Goal: Task Accomplishment & Management: Manage account settings

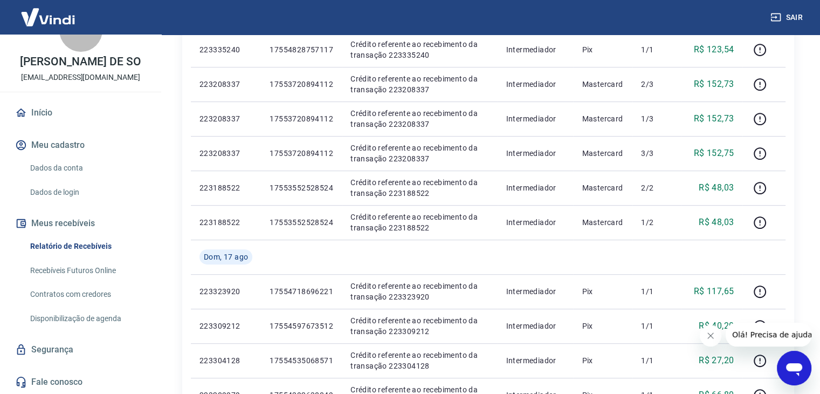
scroll to position [432, 0]
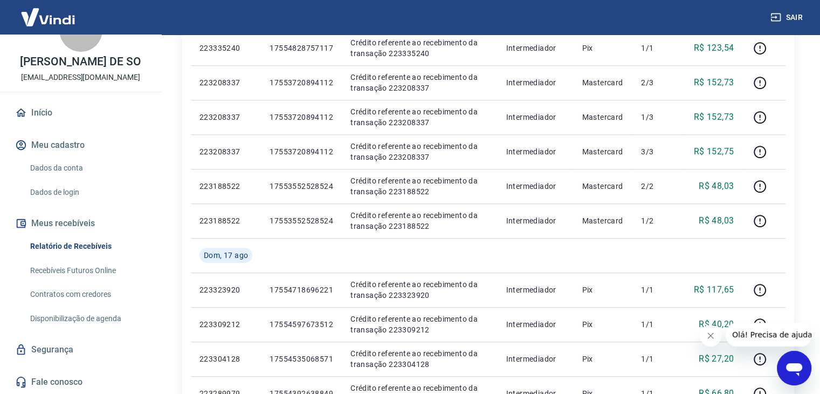
click at [710, 338] on icon "Fechar mensagem da empresa" at bounding box center [711, 335] width 9 height 9
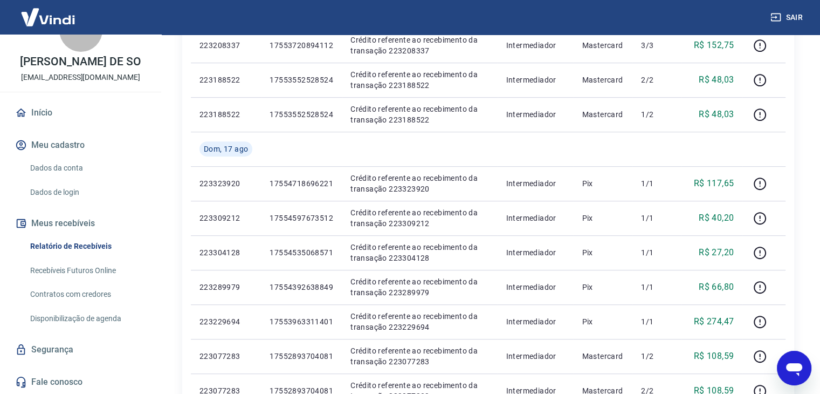
scroll to position [539, 0]
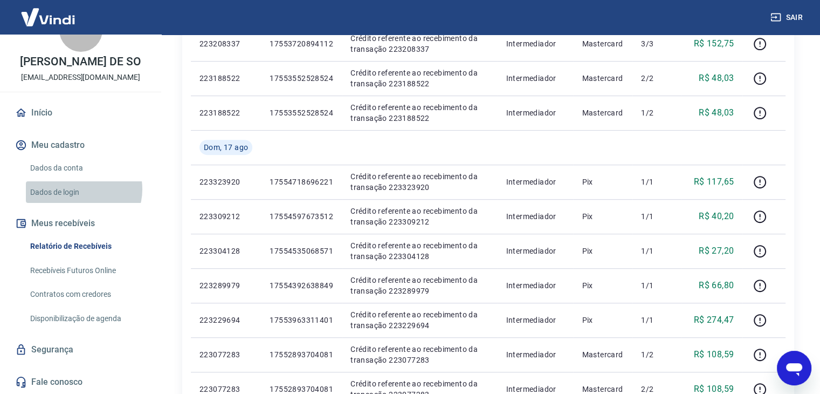
click at [83, 189] on link "Dados de login" at bounding box center [87, 192] width 122 height 22
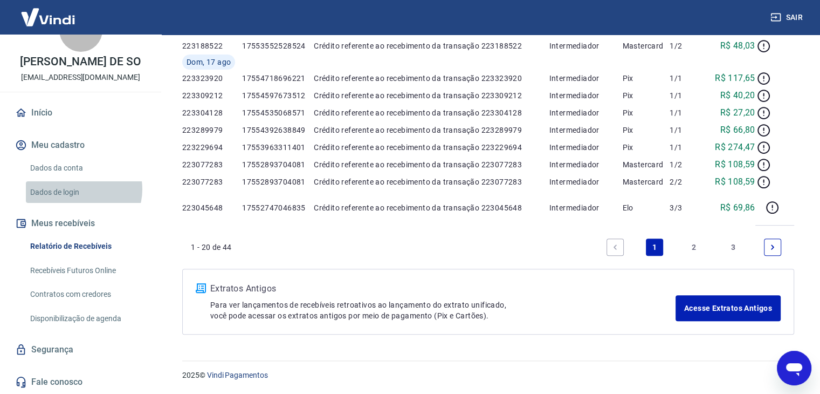
scroll to position [260, 0]
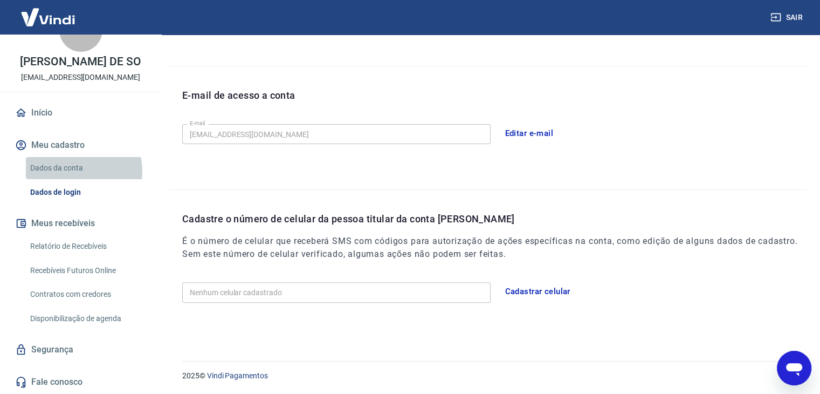
click at [76, 170] on link "Dados da conta" at bounding box center [87, 168] width 122 height 22
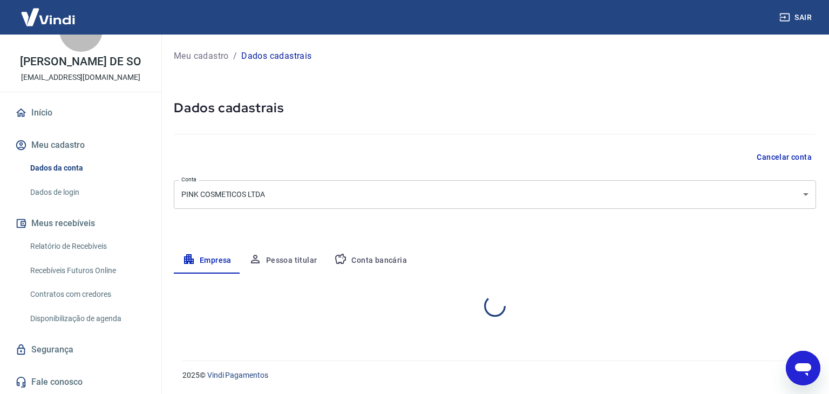
select select "AM"
select select "business"
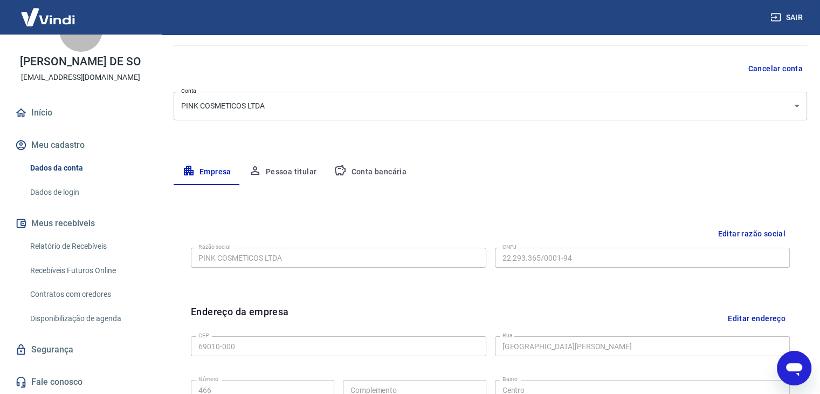
scroll to position [108, 0]
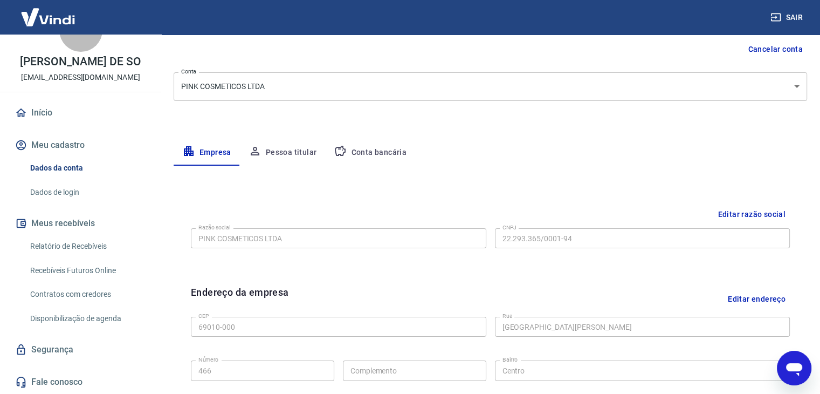
click at [304, 157] on button "Pessoa titular" at bounding box center [283, 153] width 86 height 26
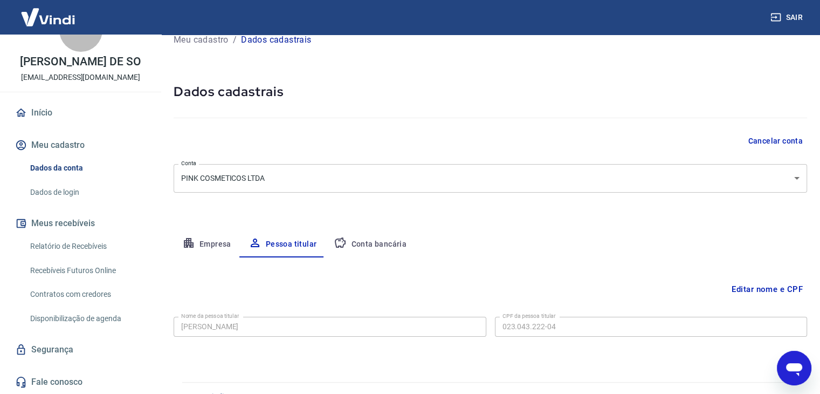
scroll to position [37, 0]
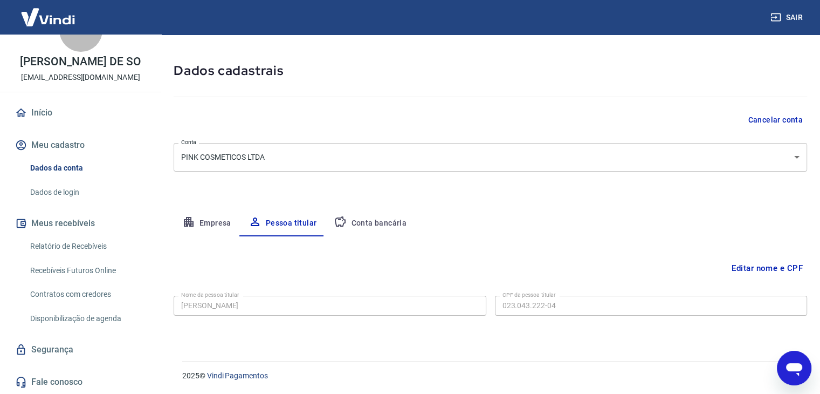
click at [208, 214] on button "Empresa" at bounding box center [207, 223] width 66 height 26
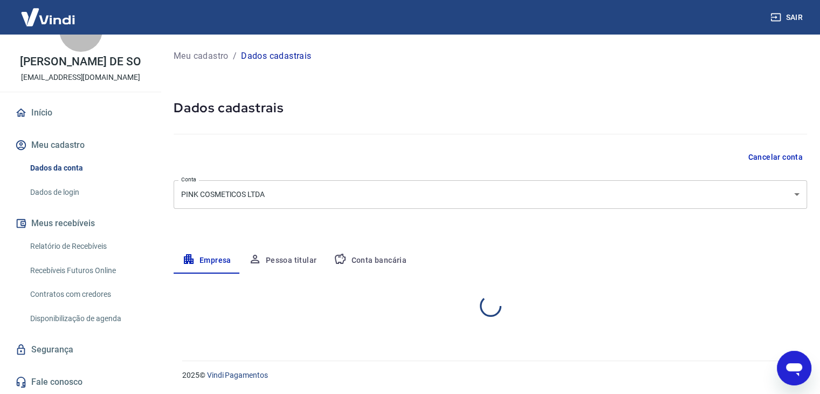
scroll to position [0, 0]
select select "AM"
select select "business"
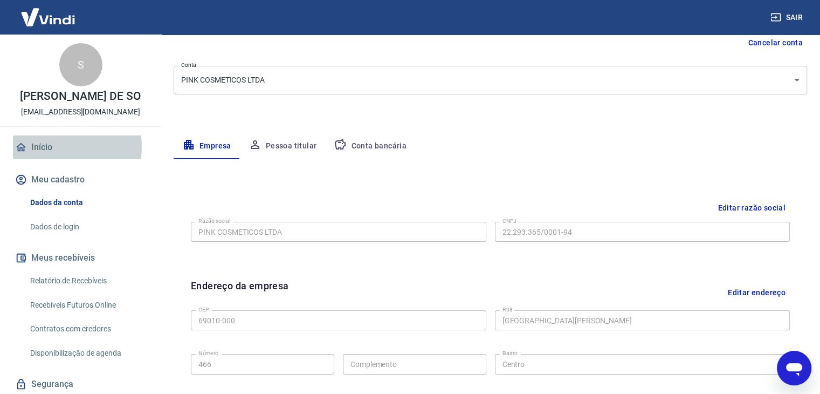
click at [69, 158] on link "Início" at bounding box center [80, 147] width 135 height 24
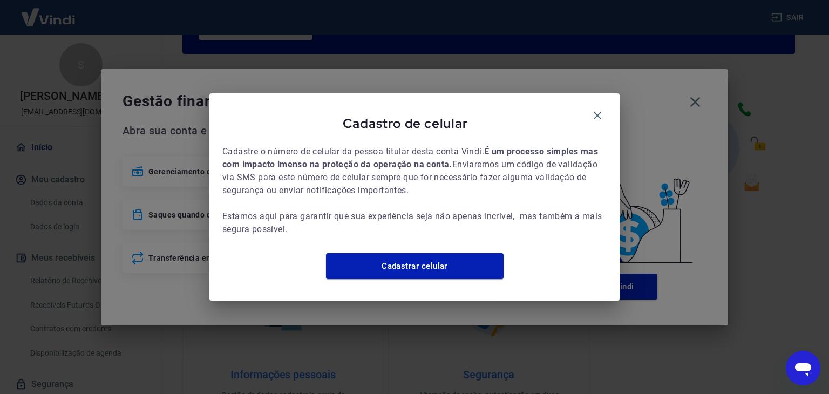
click at [587, 106] on div "Cadastro de celular" at bounding box center [414, 125] width 384 height 38
click at [600, 109] on icon "button" at bounding box center [597, 115] width 13 height 13
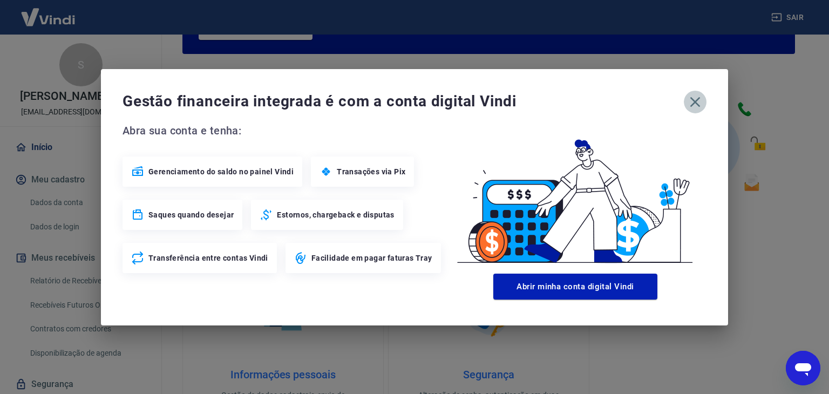
click at [702, 97] on icon "button" at bounding box center [694, 101] width 17 height 17
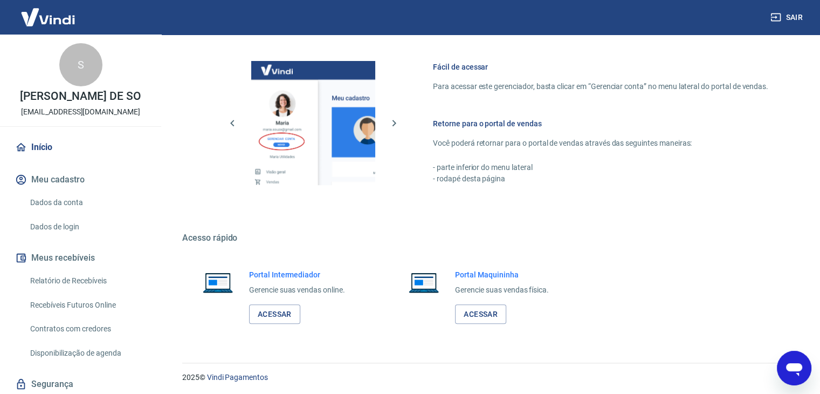
scroll to position [570, 0]
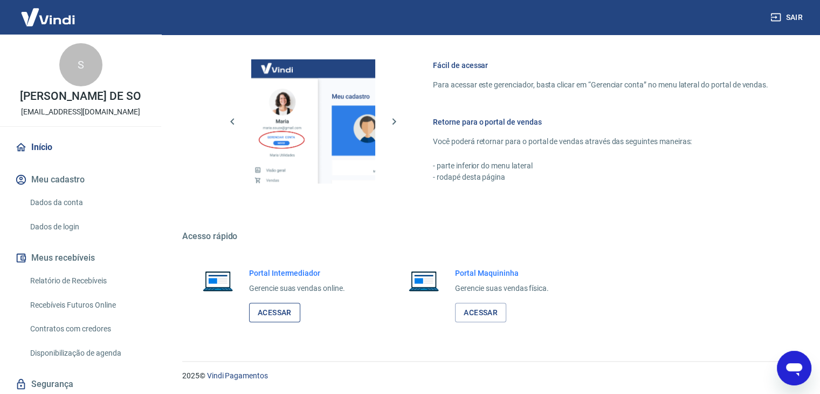
click at [278, 310] on link "Acessar" at bounding box center [274, 313] width 51 height 20
